Goal: Task Accomplishment & Management: Use online tool/utility

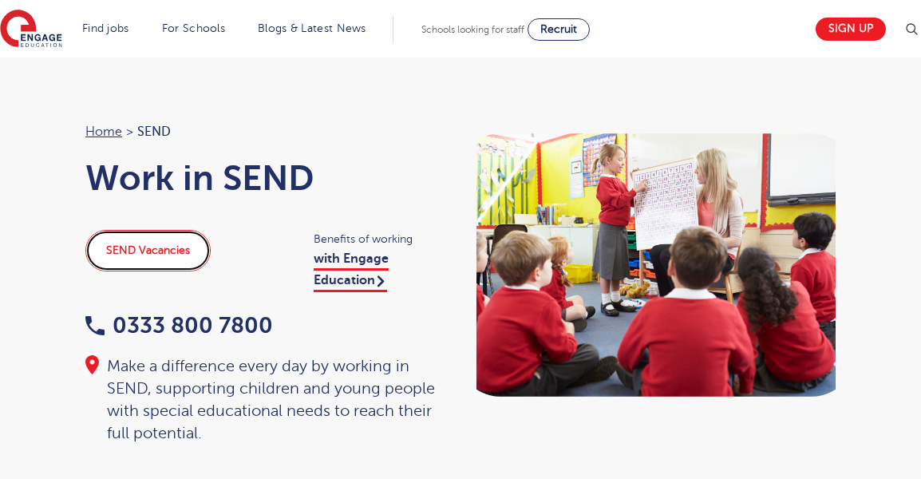
click at [173, 265] on link "SEND Vacancies" at bounding box center [147, 250] width 125 height 41
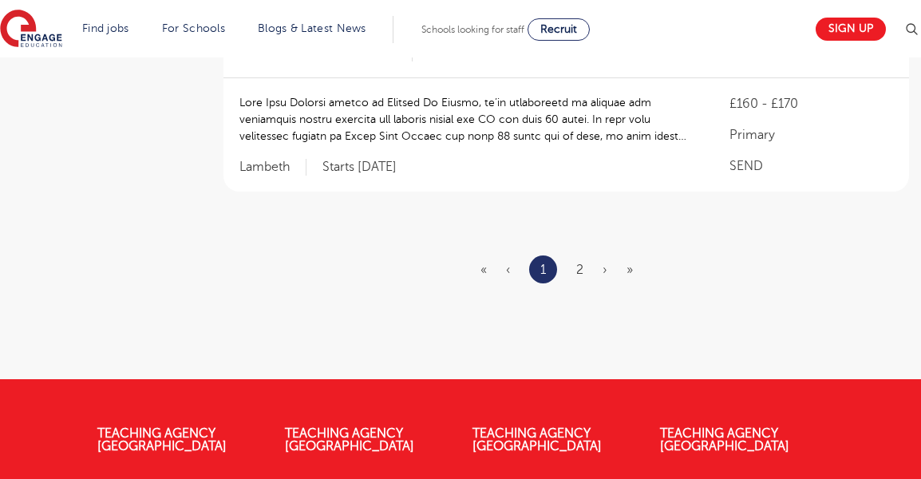
scroll to position [2158, 0]
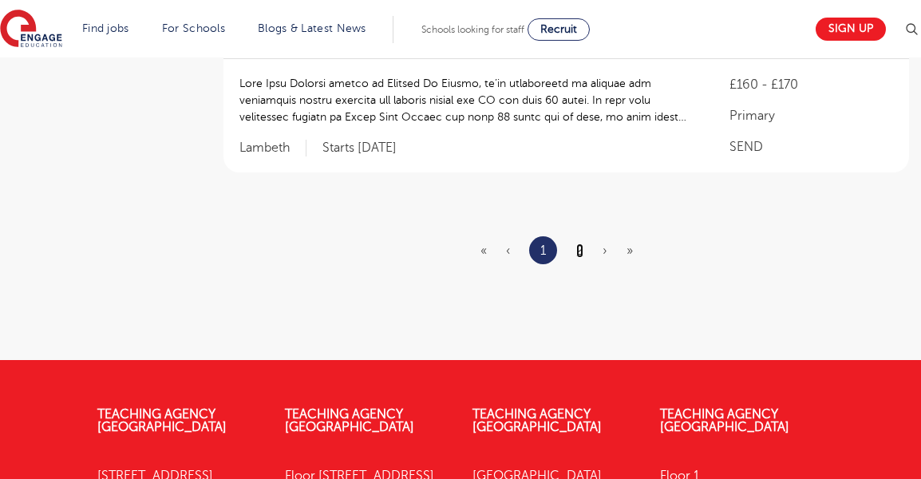
click at [576, 243] on link "2" at bounding box center [579, 250] width 7 height 14
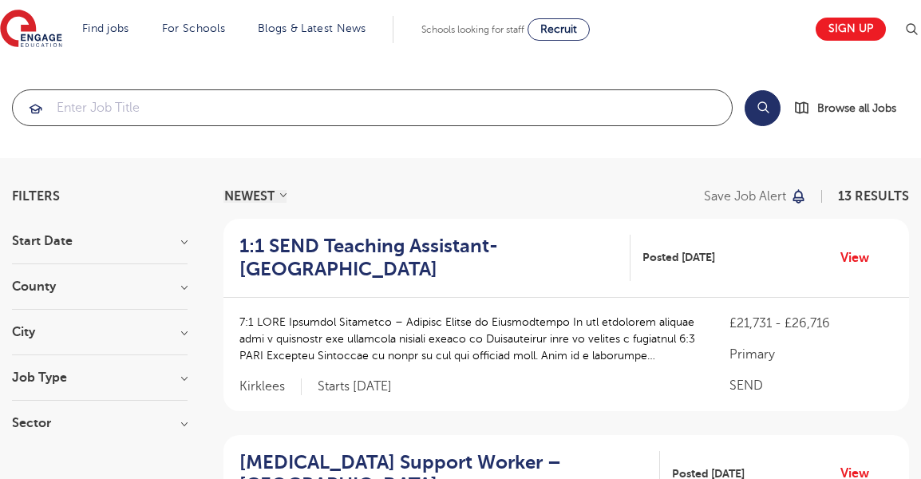
click at [90, 111] on input "search" at bounding box center [372, 107] width 719 height 35
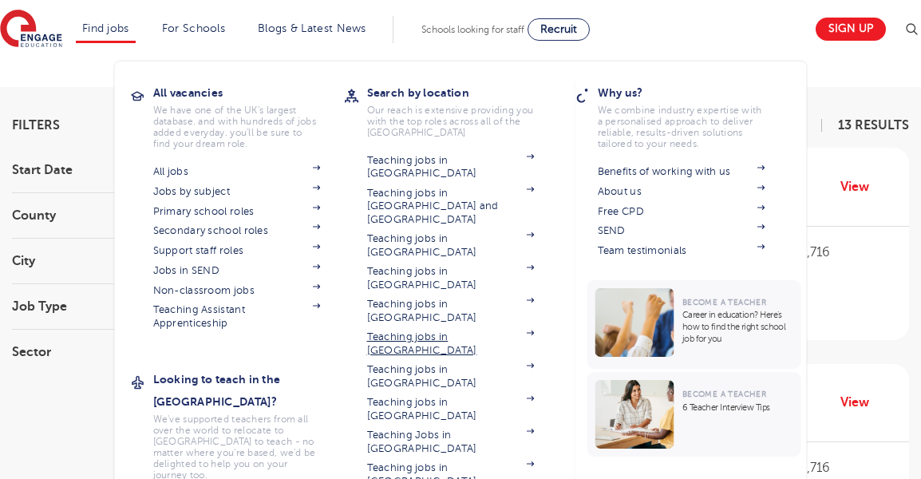
scroll to position [97, 0]
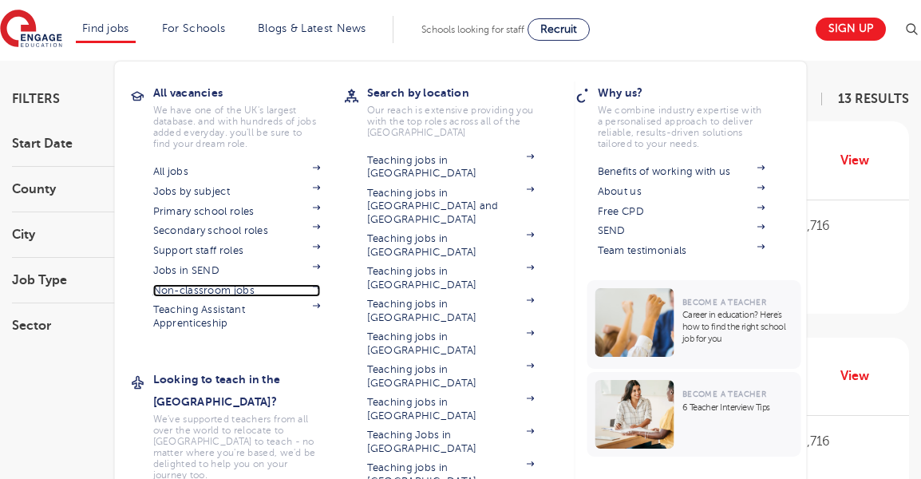
click at [213, 287] on link "Non-classroom jobs" at bounding box center [237, 290] width 168 height 13
